Goal: Obtain resource: Download file/media

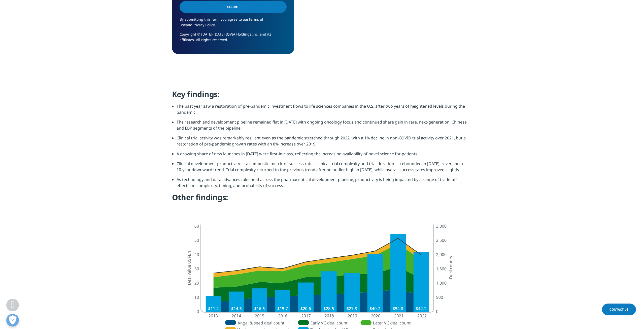
scroll to position [453, 0]
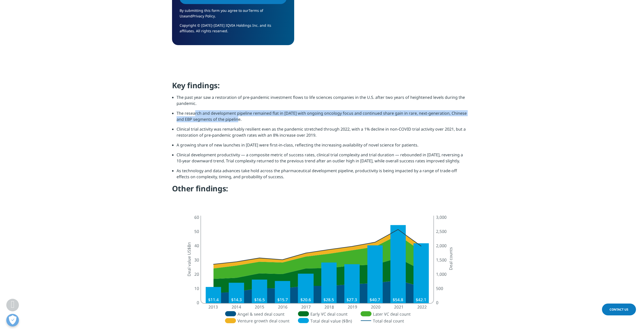
drag, startPoint x: 195, startPoint y: 114, endPoint x: 320, endPoint y: 117, distance: 125.2
click at [320, 117] on li "The research and development pipeline remained flat in [DATE] with ongoing onco…" at bounding box center [322, 118] width 293 height 16
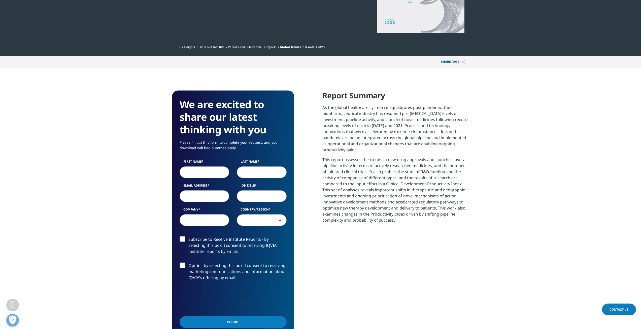
scroll to position [227, 0]
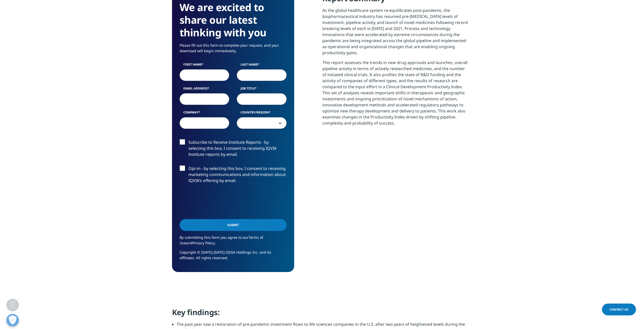
drag, startPoint x: 201, startPoint y: 82, endPoint x: 201, endPoint y: 76, distance: 5.8
click at [201, 78] on div "First Name Last Name Email Address Job Title Company Country/Region [GEOGRAPHIC…" at bounding box center [233, 98] width 115 height 72
click at [202, 74] on input "First Name" at bounding box center [204, 75] width 50 height 12
type input "[PERSON_NAME]"
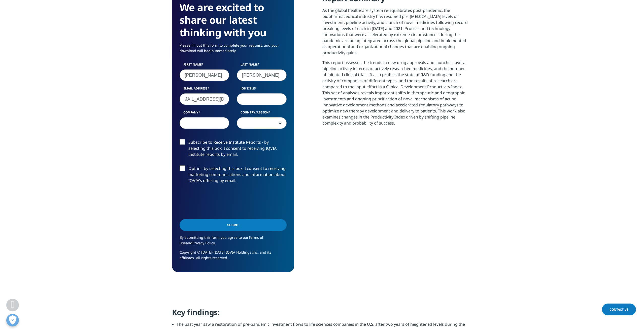
scroll to position [0, 0]
type input "[EMAIL_ADDRESS][DOMAIN_NAME]"
type input "Investor"
type input "Investure"
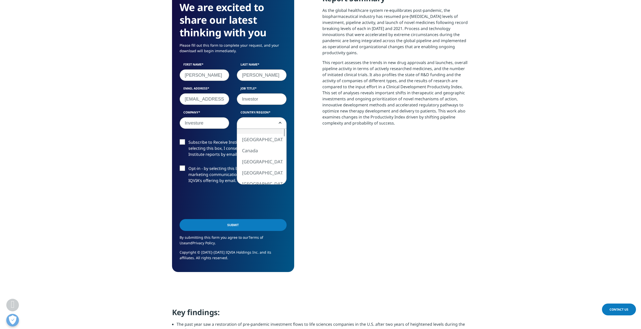
click at [271, 118] on span at bounding box center [261, 123] width 49 height 12
select select "[GEOGRAPHIC_DATA]"
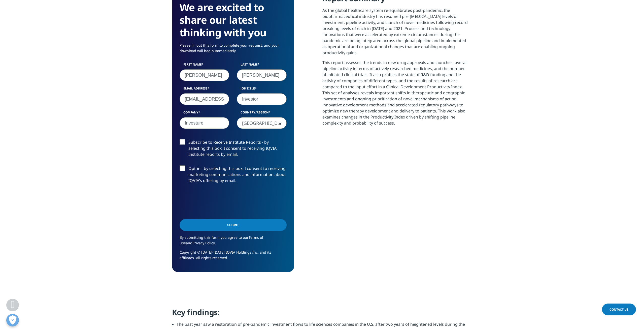
click at [182, 168] on label "Opt-in - by selecting this box, I consent to receiving marketing communications…" at bounding box center [232, 175] width 107 height 21
click at [188, 165] on input "Opt-in - by selecting this box, I consent to receiving marketing communications…" at bounding box center [188, 165] width 0 height 0
click at [182, 165] on label "Opt-in - by selecting this box, I consent to receiving marketing communications…" at bounding box center [232, 175] width 107 height 21
click at [188, 165] on input "Opt-in - by selecting this box, I consent to receiving marketing communications…" at bounding box center [188, 165] width 0 height 0
click at [185, 141] on label "Subscribe to Receive Institute Reports - by selecting this box, I consent to re…" at bounding box center [232, 149] width 107 height 21
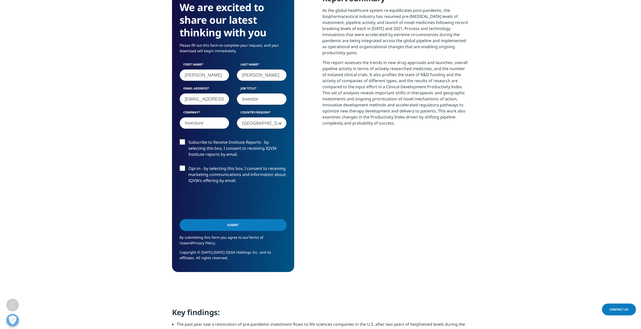
click at [188, 139] on input "Subscribe to Receive Institute Reports - by selecting this box, I consent to re…" at bounding box center [188, 139] width 0 height 0
click at [270, 225] on input "Submit" at bounding box center [232, 225] width 107 height 12
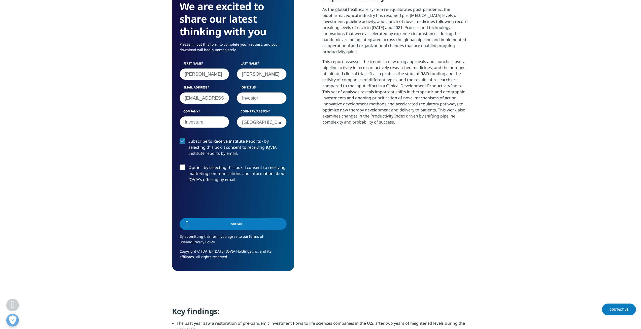
scroll to position [143, 297]
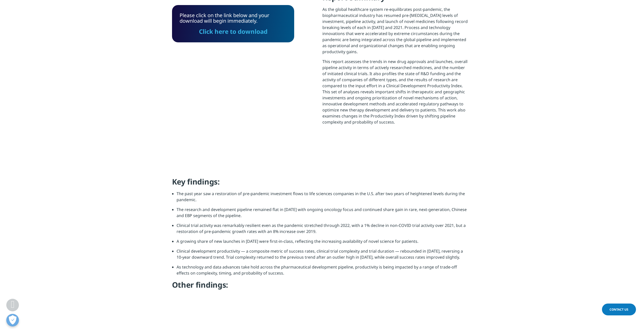
click at [258, 33] on link "Click here to download" at bounding box center [233, 31] width 68 height 8
